Goal: Information Seeking & Learning: Learn about a topic

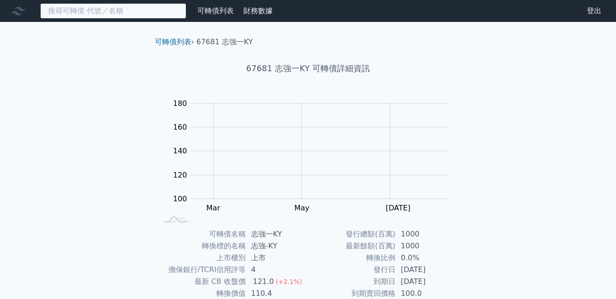
click at [102, 10] on input at bounding box center [113, 11] width 146 height 16
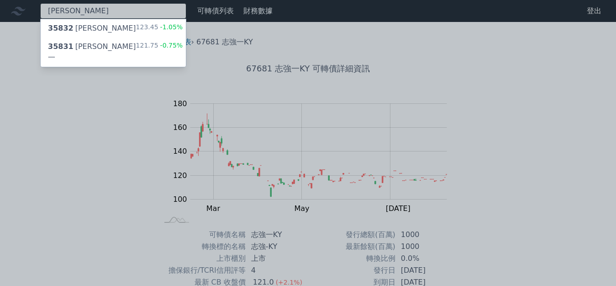
type input "[PERSON_NAME]"
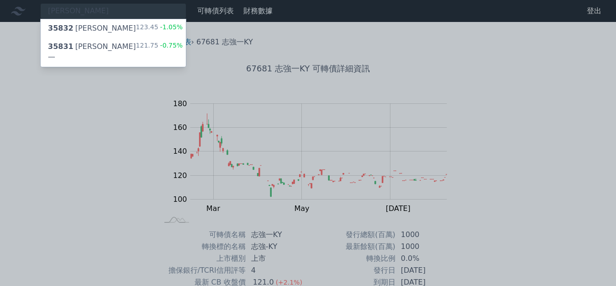
click at [119, 48] on div "35831 [PERSON_NAME]一 121.75 -0.75%" at bounding box center [113, 51] width 145 height 29
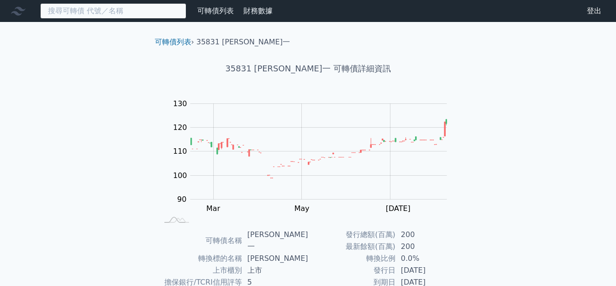
click at [98, 8] on input at bounding box center [113, 11] width 146 height 16
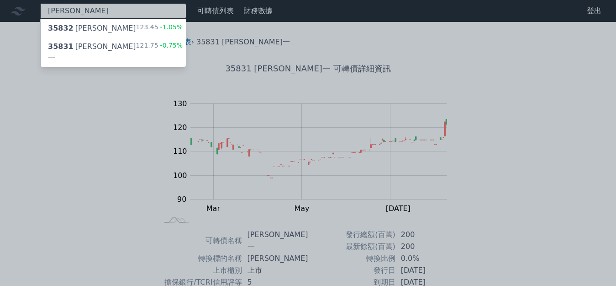
type input "[PERSON_NAME]"
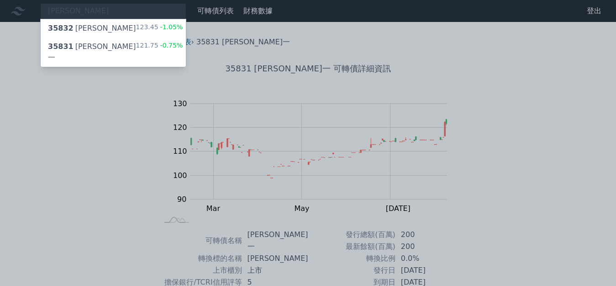
click at [87, 32] on div "35832 [PERSON_NAME]" at bounding box center [92, 28] width 88 height 11
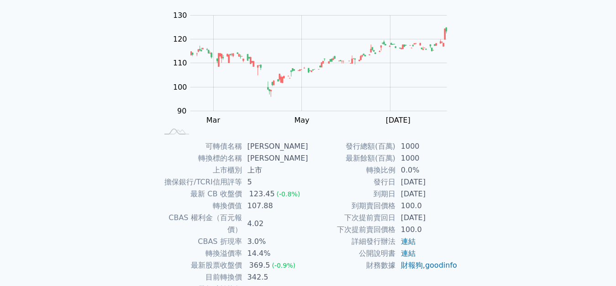
scroll to position [92, 0]
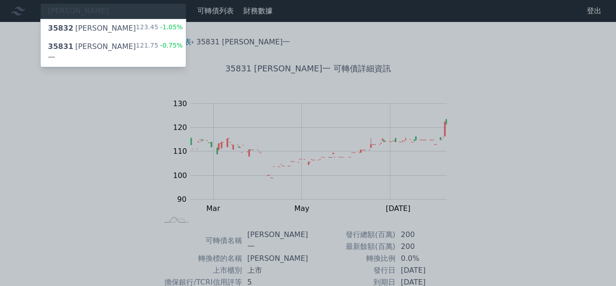
click at [9, 127] on div at bounding box center [308, 143] width 616 height 286
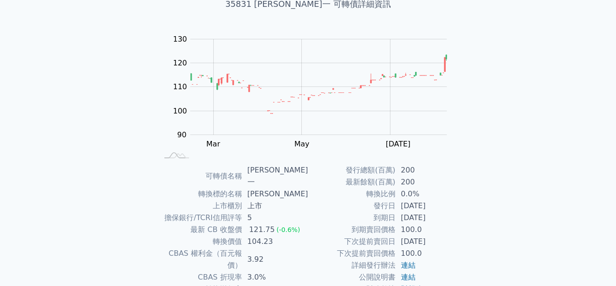
scroll to position [91, 0]
